Goal: Task Accomplishment & Management: Manage account settings

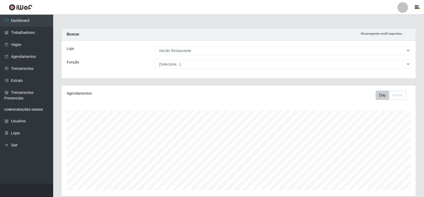
select select "334"
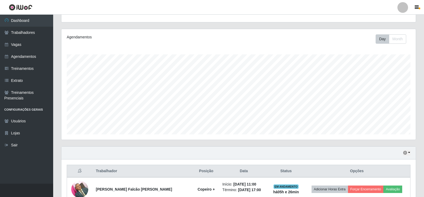
scroll to position [109, 0]
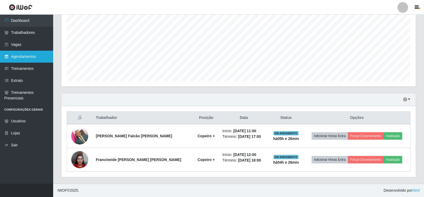
click at [24, 58] on link "Agendamentos" at bounding box center [26, 57] width 53 height 12
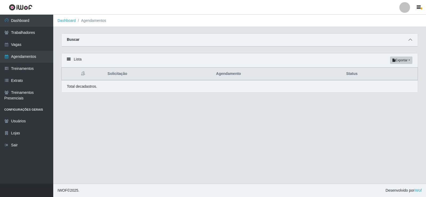
click at [407, 39] on span at bounding box center [410, 40] width 6 height 6
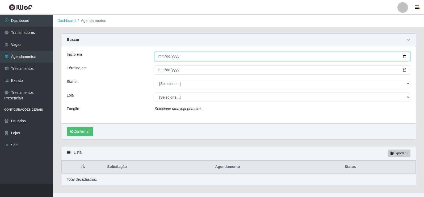
click at [405, 57] on input "Início em" at bounding box center [283, 56] width 256 height 9
type input "[DATE]"
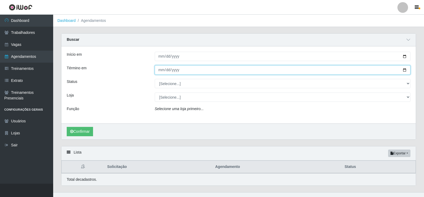
click at [405, 71] on input "Término em" at bounding box center [283, 69] width 256 height 9
type input "[DATE]"
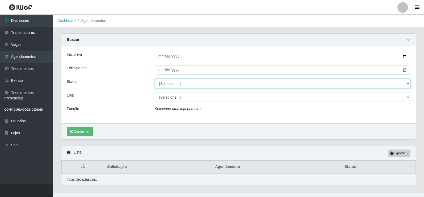
click at [183, 86] on select "[Selecione...] AGENDADO AGUARDANDO LIBERAR EM ANDAMENTO EM REVISÃO FINALIZADO C…" at bounding box center [283, 83] width 256 height 9
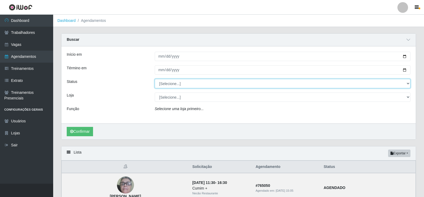
select select "AGENDADO"
click at [155, 79] on select "[Selecione...] AGENDADO AGUARDANDO LIBERAR EM ANDAMENTO EM REVISÃO FINALIZADO C…" at bounding box center [283, 83] width 256 height 9
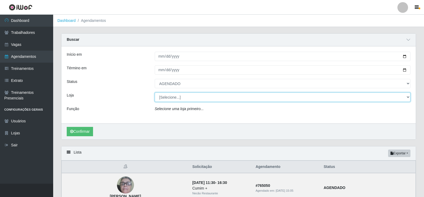
click at [180, 99] on select "[Selecione...] Necão Restaurante" at bounding box center [283, 96] width 256 height 9
select select "334"
click at [155, 93] on select "[Selecione...] Necão Restaurante" at bounding box center [283, 96] width 256 height 9
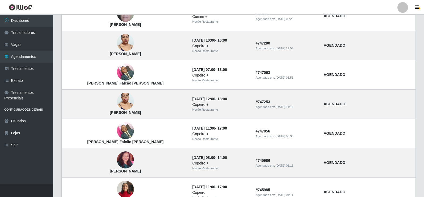
scroll to position [426, 0]
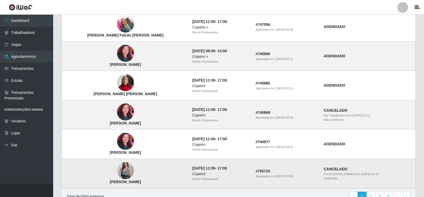
click at [117, 170] on img at bounding box center [125, 170] width 17 height 30
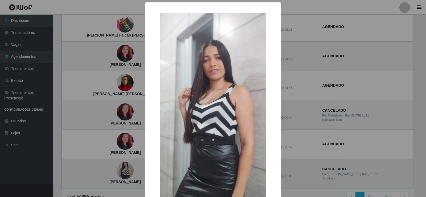
click at [111, 170] on div "× [PERSON_NAME] OK Cancel" at bounding box center [213, 98] width 426 height 197
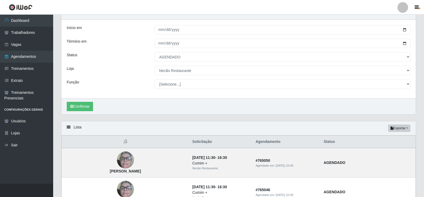
scroll to position [0, 0]
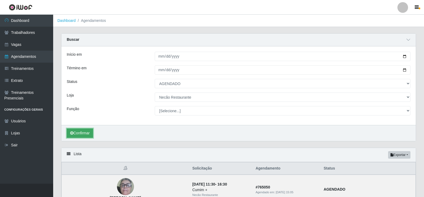
click at [87, 132] on button "Confirmar" at bounding box center [80, 132] width 26 height 9
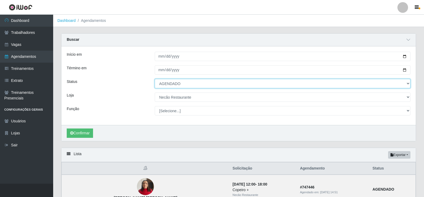
click at [409, 84] on select "[Selecione...] AGENDADO AGUARDANDO LIBERAR EM ANDAMENTO EM REVISÃO FINALIZADO C…" at bounding box center [283, 83] width 256 height 9
click at [396, 85] on select "[Selecione...] AGENDADO AGUARDANDO LIBERAR EM ANDAMENTO EM REVISÃO FINALIZADO C…" at bounding box center [283, 83] width 256 height 9
click at [155, 79] on select "[Selecione...] AGENDADO AGUARDANDO LIBERAR EM ANDAMENTO EM REVISÃO FINALIZADO C…" at bounding box center [283, 83] width 256 height 9
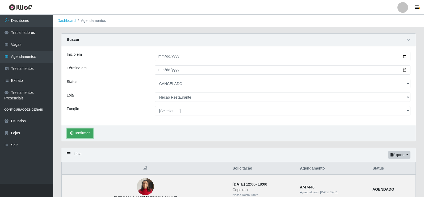
click at [87, 131] on button "Confirmar" at bounding box center [80, 132] width 26 height 9
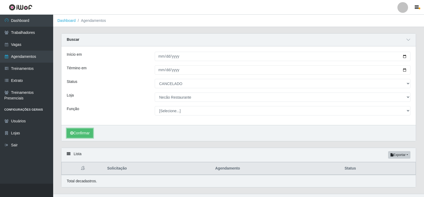
scroll to position [10, 0]
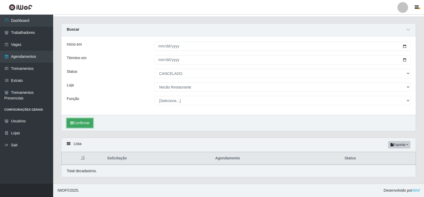
click at [82, 126] on button "Confirmar" at bounding box center [80, 122] width 26 height 9
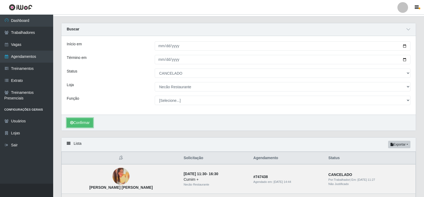
scroll to position [90, 0]
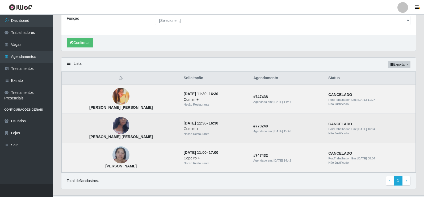
click at [113, 124] on img at bounding box center [121, 125] width 17 height 28
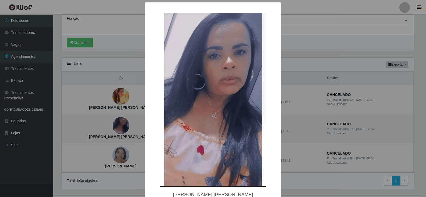
click at [109, 124] on div "× [PERSON_NAME] [PERSON_NAME] OK Cancel" at bounding box center [213, 98] width 426 height 197
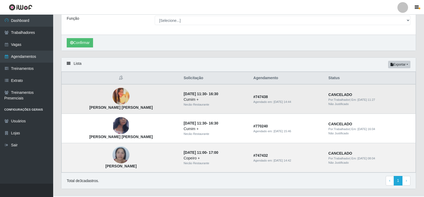
click at [113, 99] on img at bounding box center [121, 96] width 17 height 17
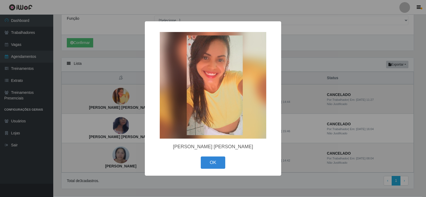
click at [107, 99] on div "× [PERSON_NAME] [PERSON_NAME] OK Cancel" at bounding box center [213, 98] width 426 height 197
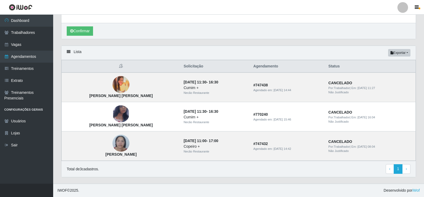
scroll to position [0, 0]
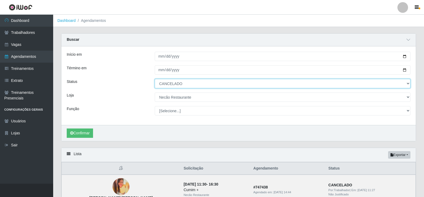
click at [253, 81] on select "[Selecione...] AGENDADO AGUARDANDO LIBERAR EM ANDAMENTO EM REVISÃO FINALIZADO C…" at bounding box center [283, 83] width 256 height 9
select select "AGENDADO"
click at [155, 79] on select "[Selecione...] AGENDADO AGUARDANDO LIBERAR EM ANDAMENTO EM REVISÃO FINALIZADO C…" at bounding box center [283, 83] width 256 height 9
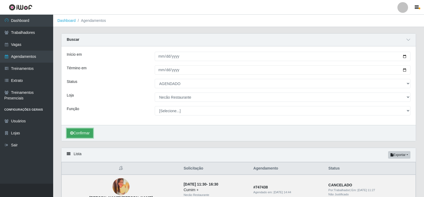
click at [86, 132] on button "Confirmar" at bounding box center [80, 132] width 26 height 9
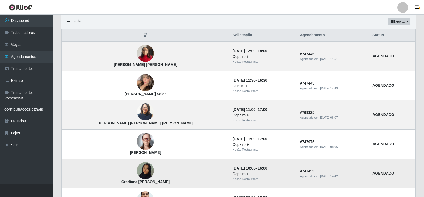
scroll to position [160, 0]
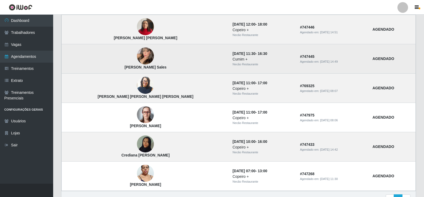
click at [137, 58] on img at bounding box center [145, 55] width 17 height 23
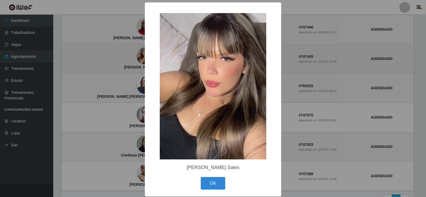
click at [118, 58] on div "× [PERSON_NAME] Sales OK Cancel" at bounding box center [213, 98] width 426 height 197
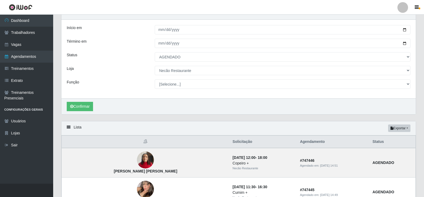
scroll to position [0, 0]
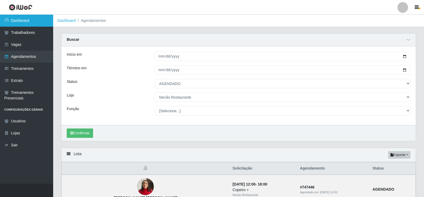
click at [27, 21] on link "Dashboard" at bounding box center [26, 21] width 53 height 12
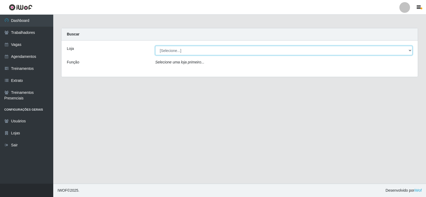
click at [267, 51] on select "[Selecione...] Necão Restaurante" at bounding box center [283, 50] width 257 height 9
select select "334"
click at [155, 46] on select "[Selecione...] Necão Restaurante" at bounding box center [283, 50] width 257 height 9
